Goal: Task Accomplishment & Management: Use online tool/utility

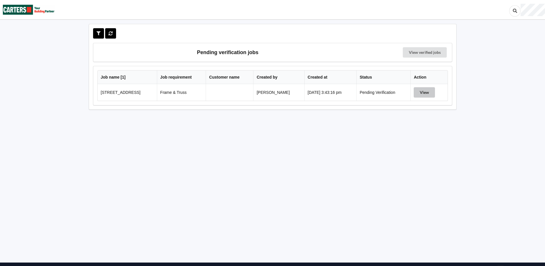
click at [430, 91] on button "View" at bounding box center [424, 92] width 21 height 10
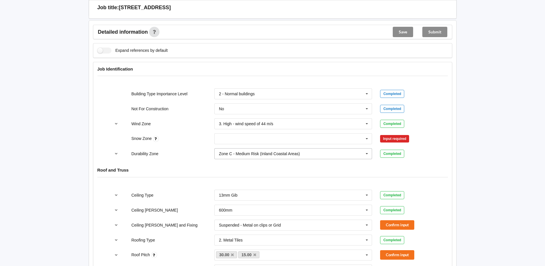
scroll to position [201, 0]
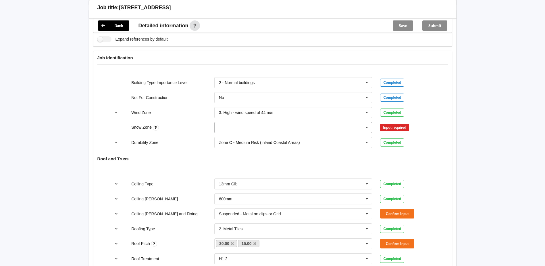
drag, startPoint x: 367, startPoint y: 126, endPoint x: 337, endPoint y: 127, distance: 30.5
click at [365, 126] on icon at bounding box center [367, 127] width 9 height 11
click at [264, 137] on div "N0" at bounding box center [293, 137] width 157 height 11
drag, startPoint x: 399, startPoint y: 126, endPoint x: 395, endPoint y: 126, distance: 4.3
click at [395, 126] on button "Confirm input" at bounding box center [397, 127] width 34 height 9
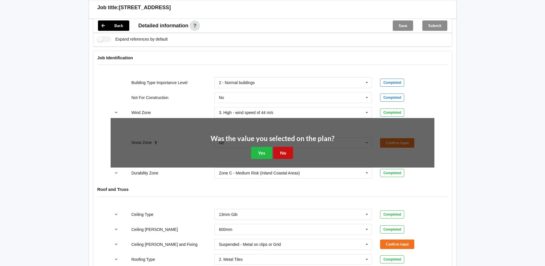
click at [288, 151] on button "No" at bounding box center [283, 153] width 20 height 12
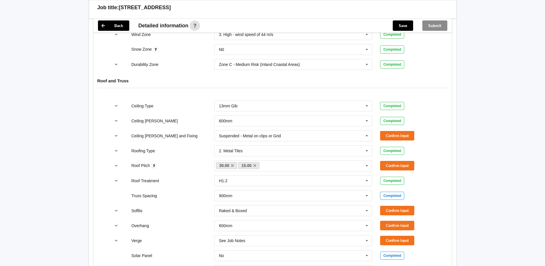
scroll to position [287, 0]
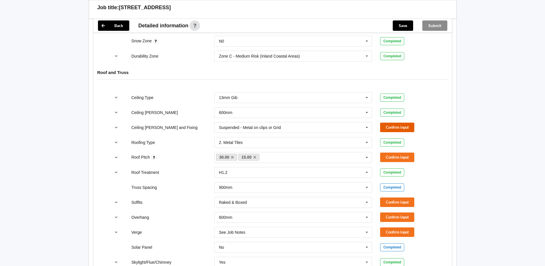
click at [396, 127] on button "Confirm input" at bounding box center [397, 126] width 34 height 9
click at [117, 156] on icon "reference-toggle" at bounding box center [116, 156] width 5 height 3
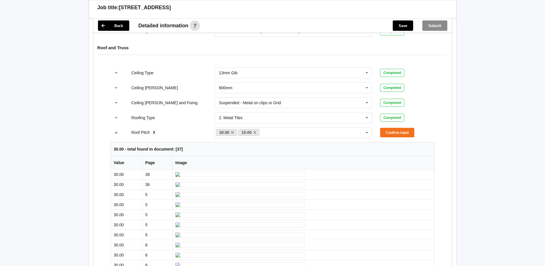
scroll to position [279, 0]
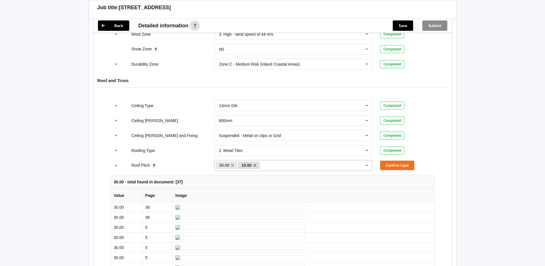
click at [257, 164] on link "15.00" at bounding box center [248, 164] width 21 height 7
click at [254, 164] on icon at bounding box center [254, 165] width 3 height 4
click at [400, 166] on button "Confirm input" at bounding box center [397, 164] width 34 height 9
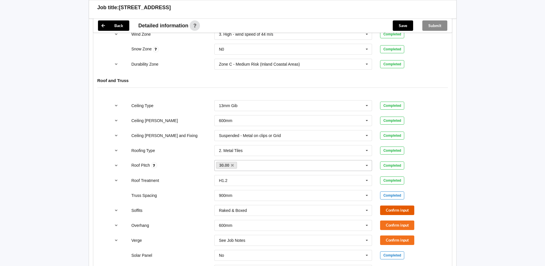
click at [401, 209] on button "Confirm input" at bounding box center [397, 209] width 34 height 9
drag, startPoint x: 116, startPoint y: 224, endPoint x: 150, endPoint y: 217, distance: 34.7
click at [116, 223] on icon "reference-toggle" at bounding box center [116, 224] width 5 height 3
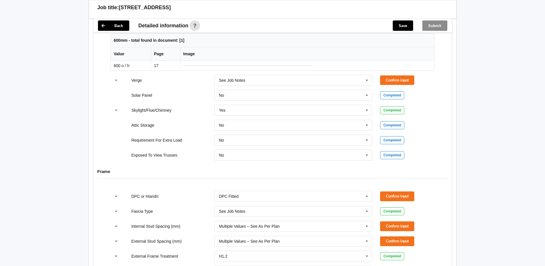
scroll to position [337, 0]
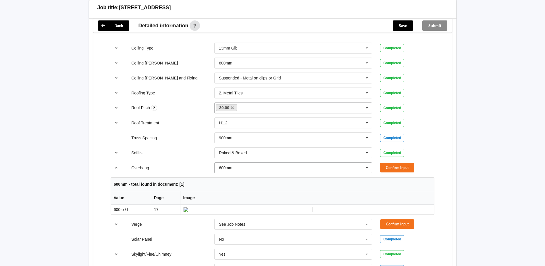
click at [368, 167] on icon at bounding box center [367, 167] width 9 height 11
click at [368, 168] on icon at bounding box center [367, 167] width 9 height 11
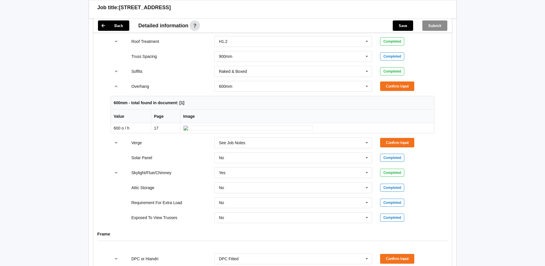
scroll to position [366, 0]
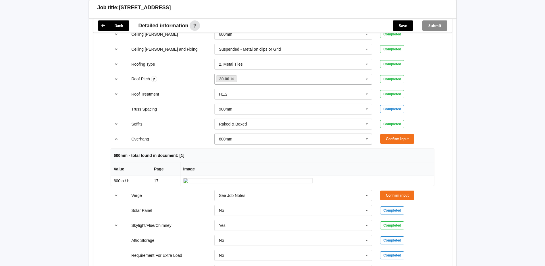
click at [368, 141] on icon at bounding box center [367, 139] width 9 height 11
click at [242, 202] on span "See Job Notes" at bounding box center [232, 203] width 26 height 5
click at [395, 136] on button "Confirm input" at bounding box center [397, 138] width 34 height 9
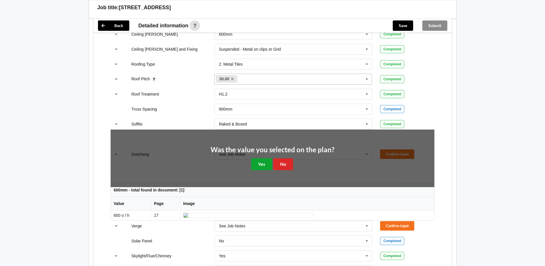
click at [262, 164] on button "Yes" at bounding box center [261, 164] width 21 height 12
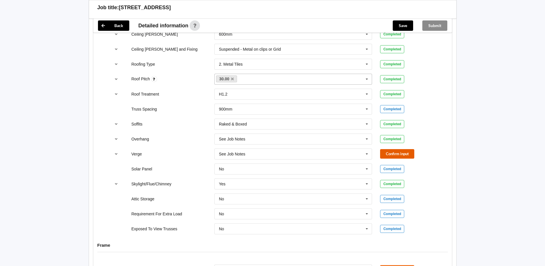
click at [403, 151] on button "Confirm input" at bounding box center [397, 153] width 34 height 9
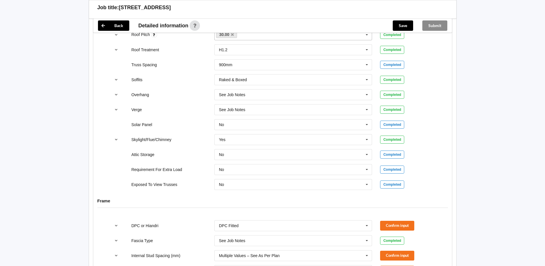
scroll to position [452, 0]
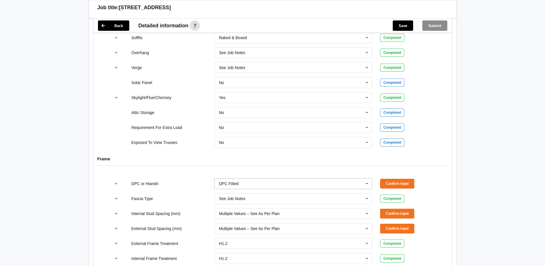
click at [365, 182] on icon at bounding box center [367, 183] width 9 height 11
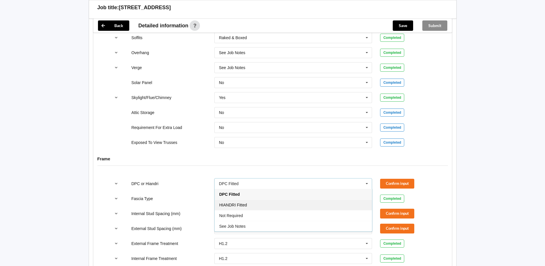
click at [290, 205] on div "HIANDRI Fitted" at bounding box center [293, 204] width 157 height 11
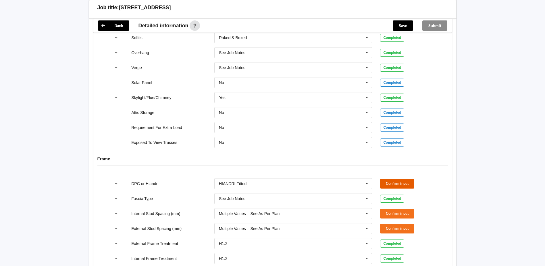
click at [404, 180] on button "Confirm input" at bounding box center [397, 182] width 34 height 9
click at [394, 216] on button "Confirm input" at bounding box center [397, 212] width 34 height 9
drag, startPoint x: 392, startPoint y: 228, endPoint x: 328, endPoint y: 212, distance: 65.2
click at [391, 228] on button "Confirm input" at bounding box center [397, 227] width 34 height 9
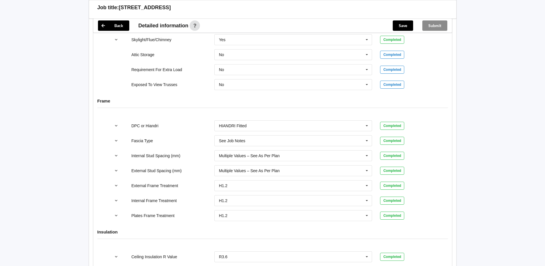
scroll to position [595, 0]
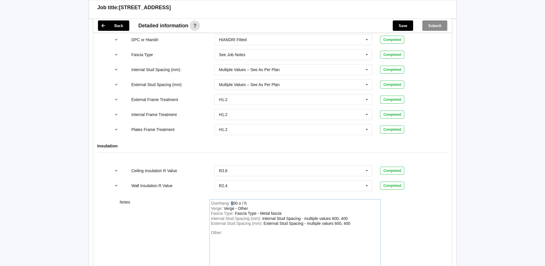
click at [233, 203] on div "600 o / h" at bounding box center [239, 203] width 16 height 5
click at [250, 204] on div "445.0, 600 o / h" at bounding box center [245, 203] width 28 height 5
drag, startPoint x: 265, startPoint y: 202, endPoint x: 269, endPoint y: 206, distance: 5.9
click at [265, 202] on div "Overhang : 445.0, 600.0 o / h" at bounding box center [295, 203] width 168 height 5
click at [405, 27] on button "Save" at bounding box center [403, 25] width 20 height 10
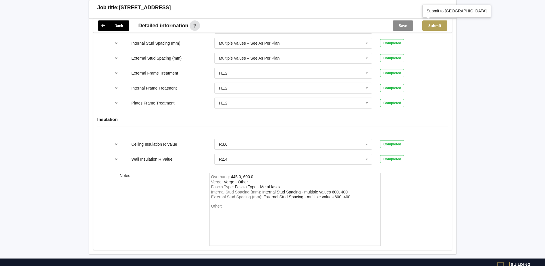
click at [442, 26] on button "Submit" at bounding box center [434, 25] width 25 height 10
